Goal: Transaction & Acquisition: Download file/media

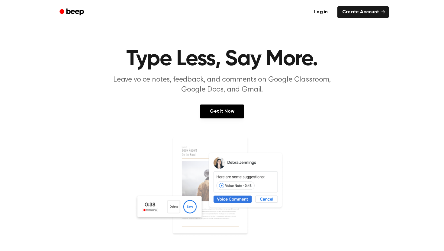
click at [314, 22] on div "Log in Create Account" at bounding box center [221, 12] width 333 height 24
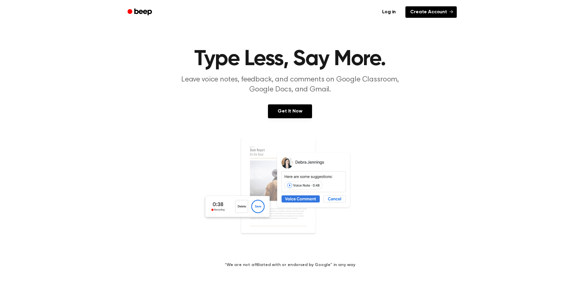
click at [441, 13] on link "Create Account" at bounding box center [430, 11] width 51 height 11
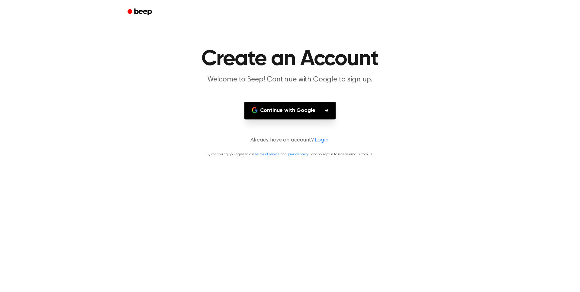
click at [300, 110] on button "Continue with Google" at bounding box center [290, 111] width 92 height 18
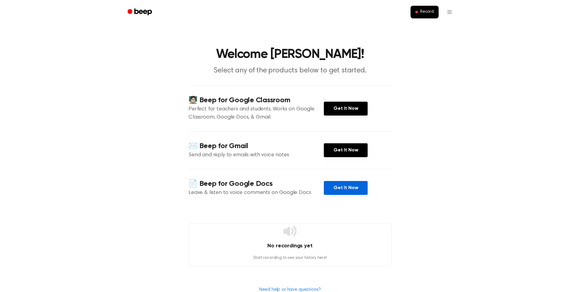
click at [327, 190] on link "Get It Now" at bounding box center [346, 188] width 44 height 14
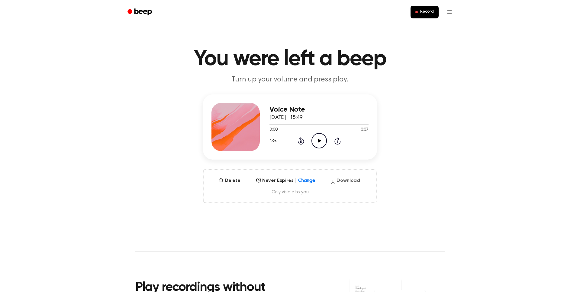
click at [342, 180] on button "Download" at bounding box center [345, 182] width 34 height 10
